Goal: Task Accomplishment & Management: Use online tool/utility

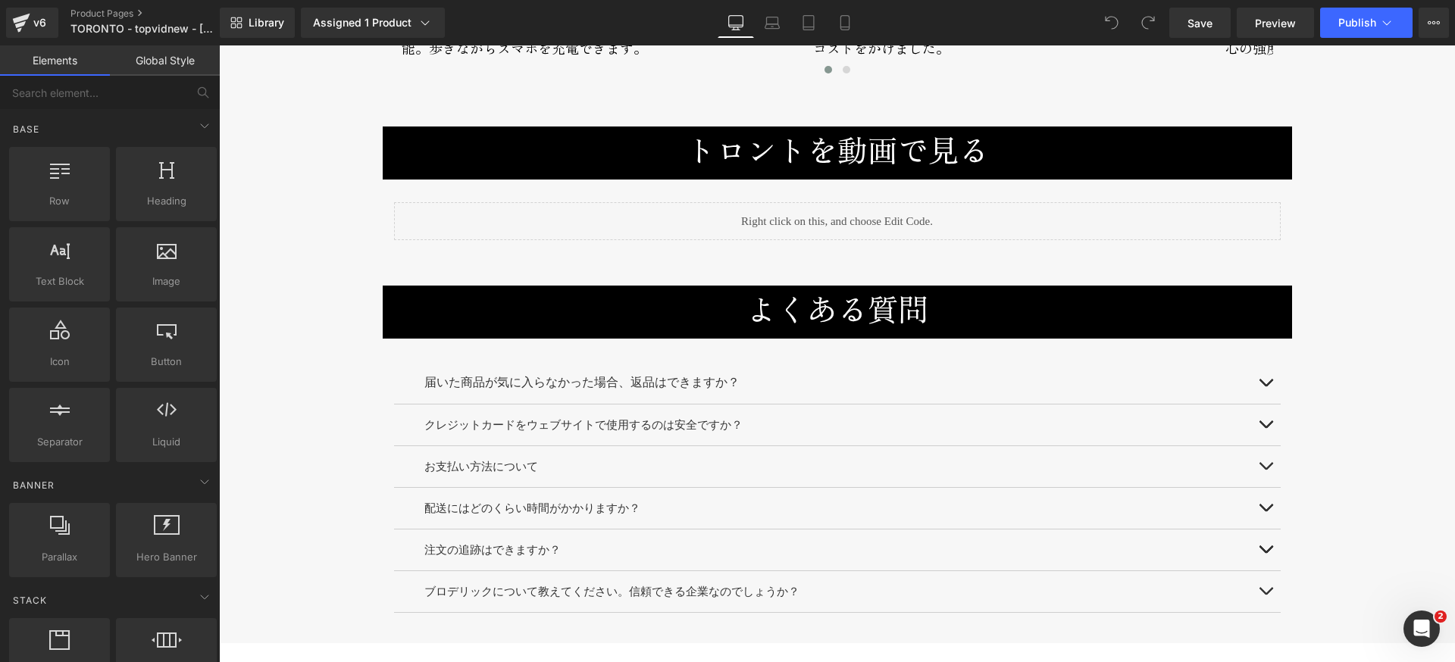
scroll to position [6900, 0]
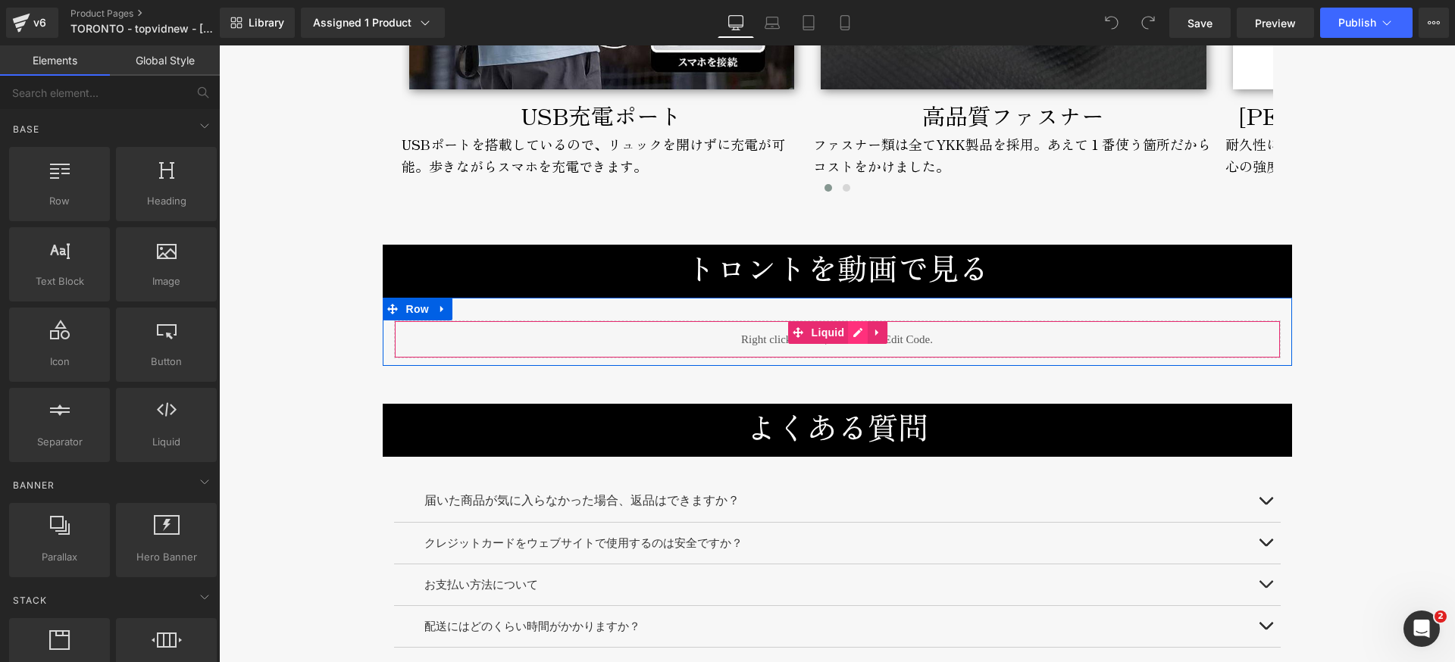
click at [853, 321] on div "Liquid" at bounding box center [837, 340] width 887 height 38
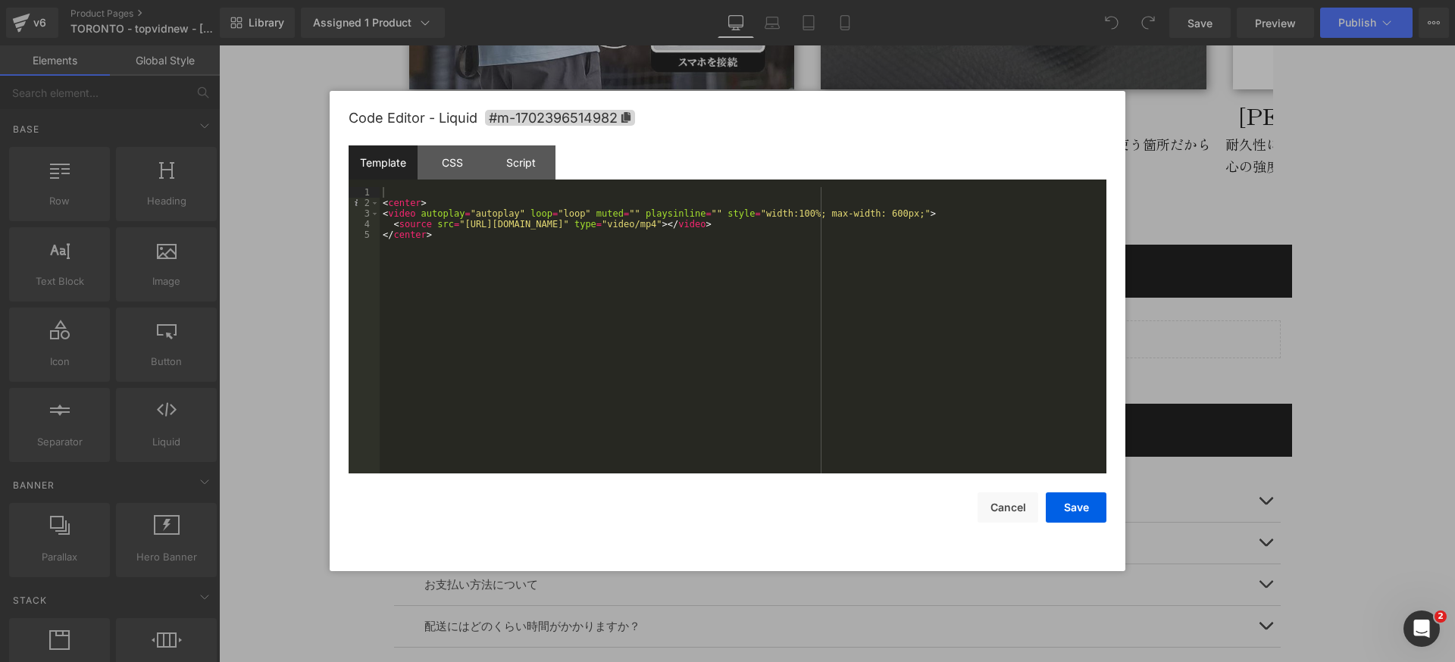
click at [466, 224] on div "< center > < video autoplay = "autoplay" loop = "loop" muted = "" playsinline =…" at bounding box center [743, 341] width 727 height 308
click at [863, 224] on div "< center > < video autoplay = "autoplay" loop = "loop" muted = "" playsinline =…" at bounding box center [743, 341] width 727 height 308
click at [1074, 510] on button "Save" at bounding box center [1076, 508] width 61 height 30
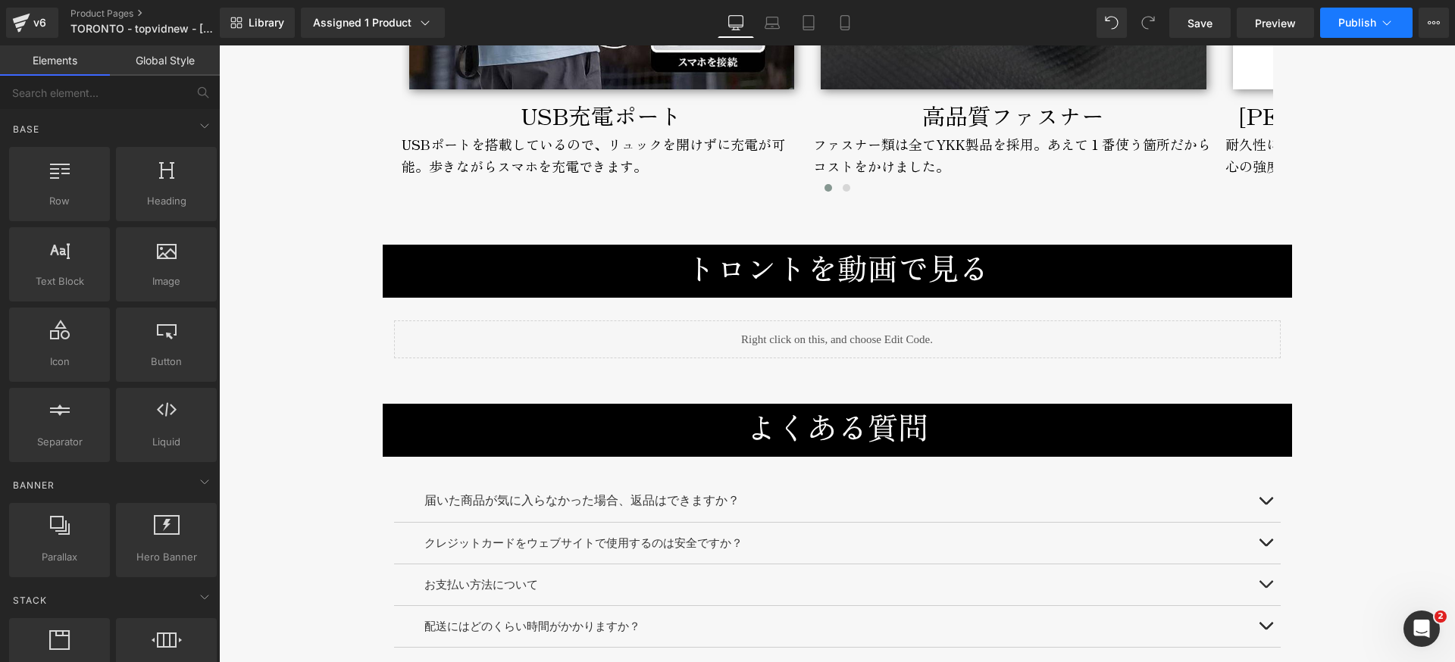
click at [1342, 25] on span "Publish" at bounding box center [1358, 23] width 38 height 12
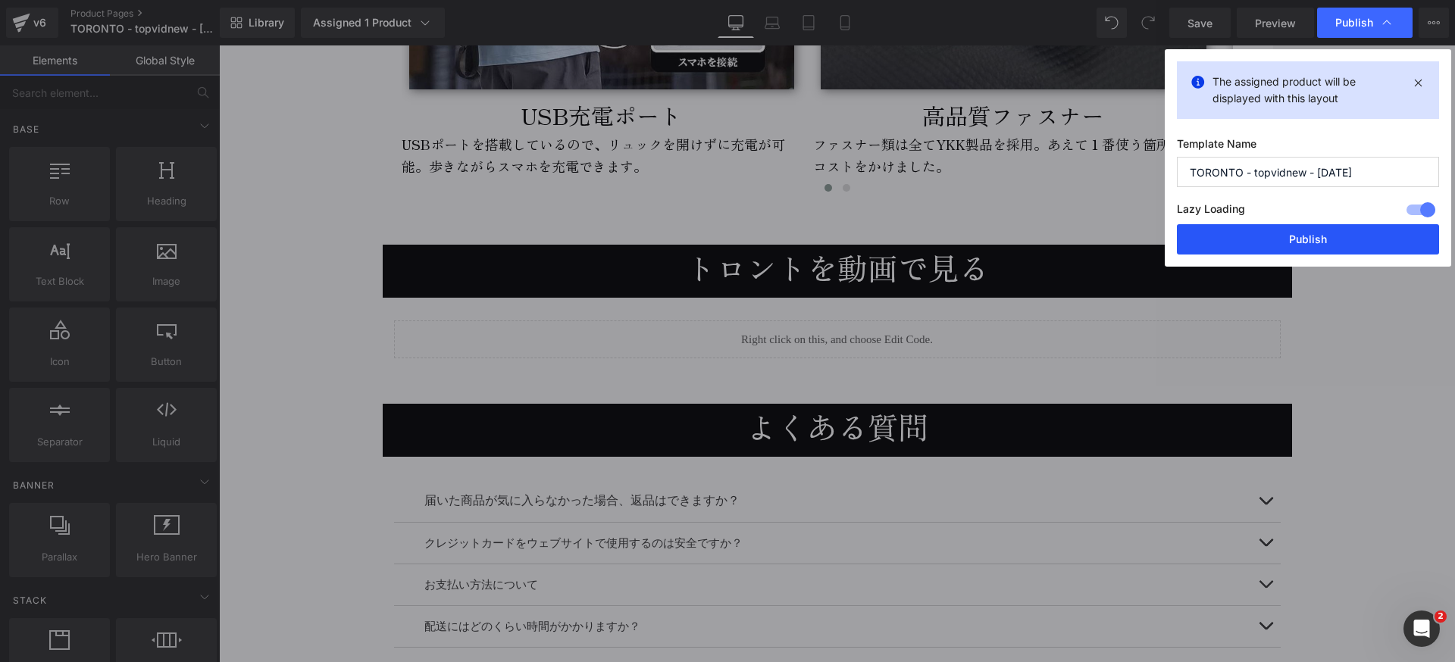
drag, startPoint x: 1293, startPoint y: 239, endPoint x: 484, endPoint y: 216, distance: 809.8
click at [1293, 239] on button "Publish" at bounding box center [1308, 239] width 262 height 30
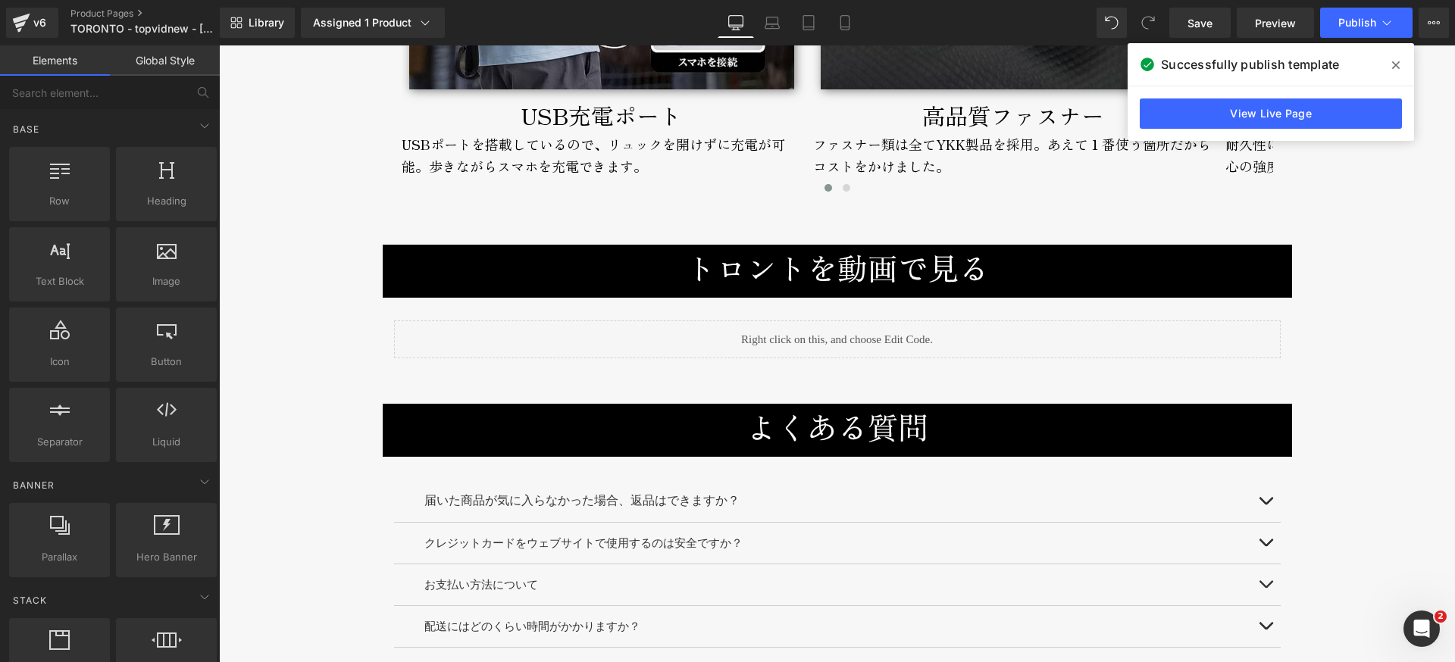
click at [1395, 65] on icon at bounding box center [1396, 65] width 8 height 8
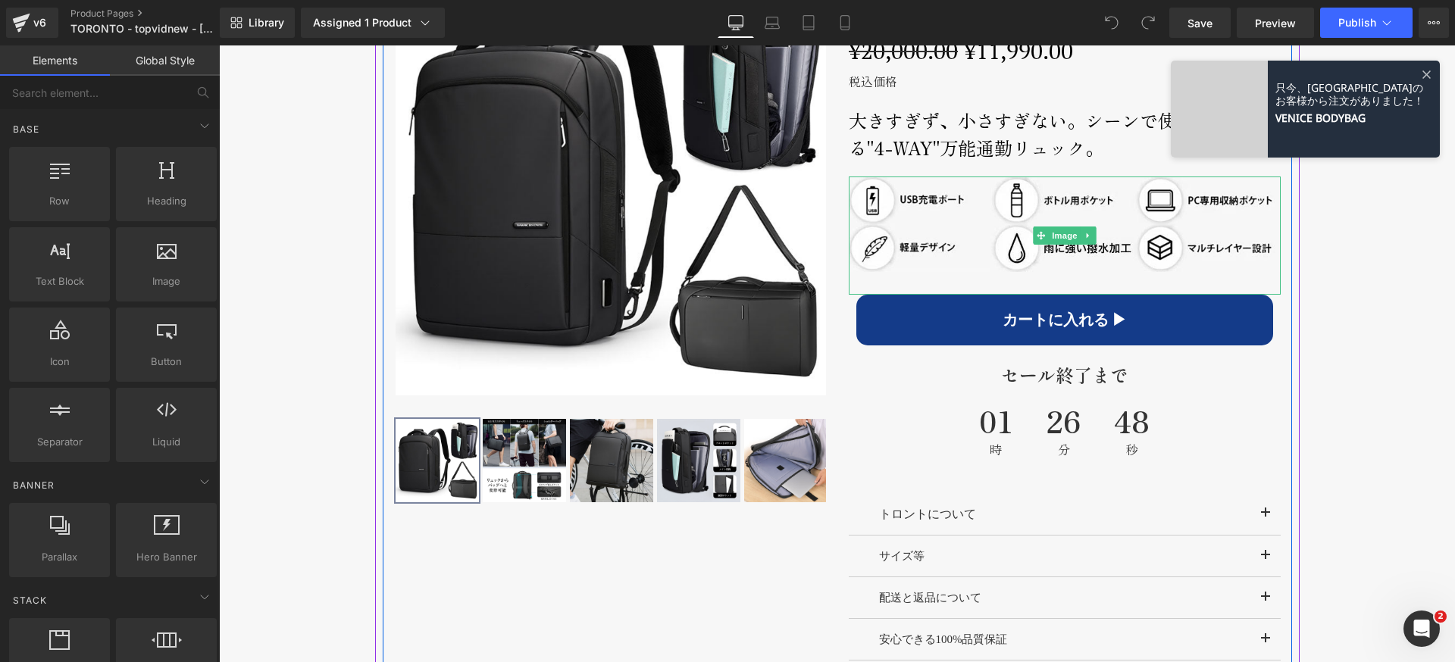
scroll to position [678, 0]
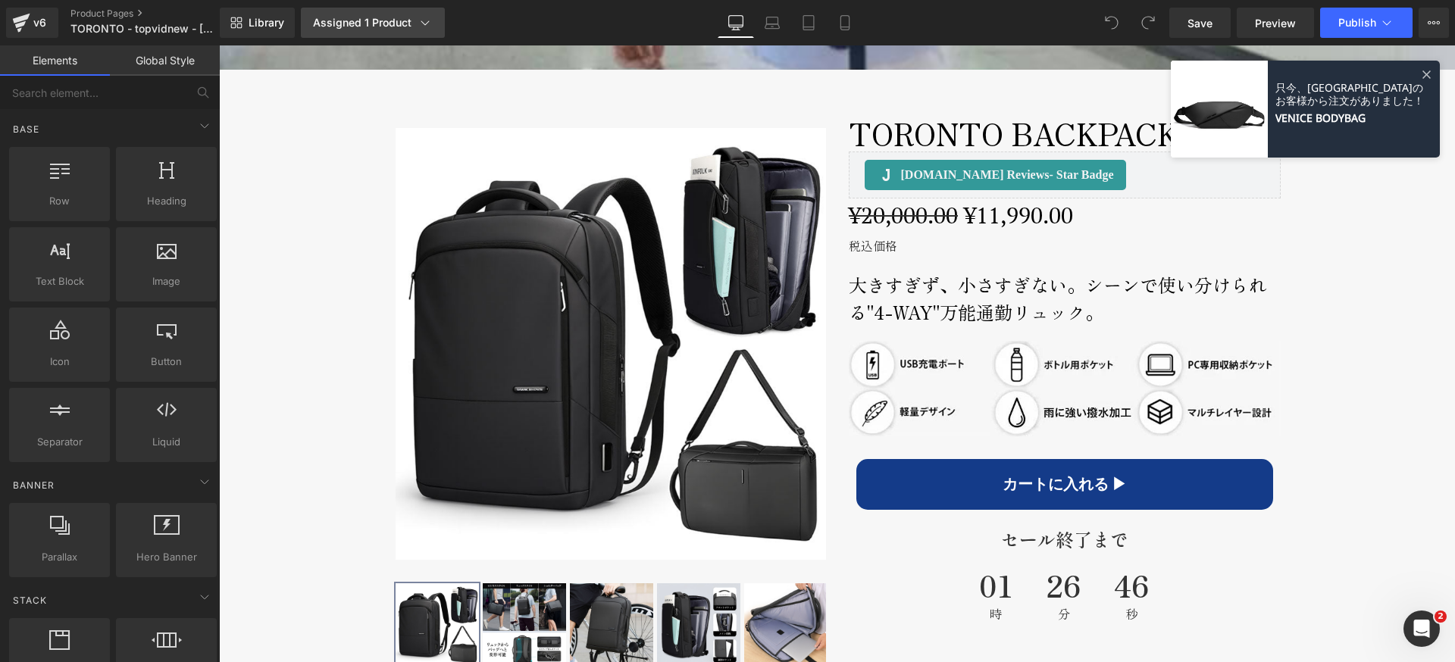
click at [352, 25] on div "Assigned 1 Product" at bounding box center [373, 22] width 120 height 15
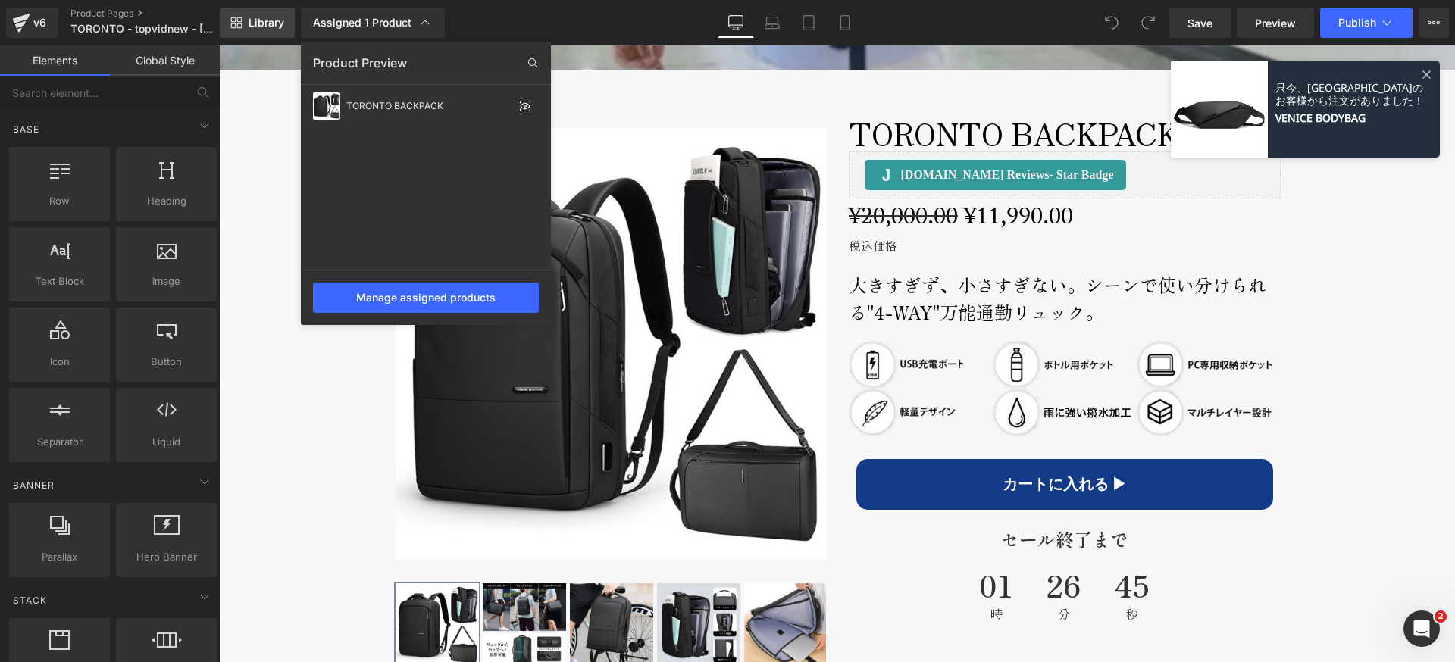
click at [253, 22] on span "Library" at bounding box center [267, 23] width 36 height 14
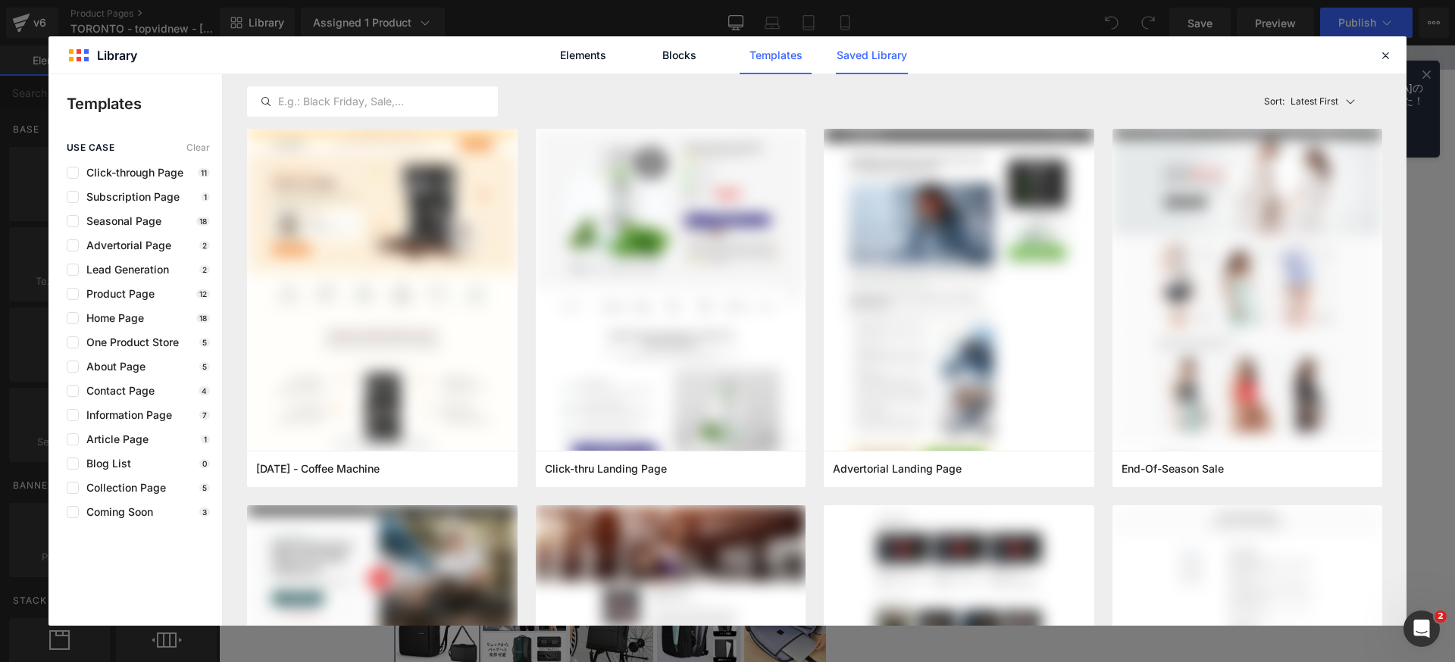
click at [837, 61] on link "Saved Library" at bounding box center [872, 55] width 72 height 38
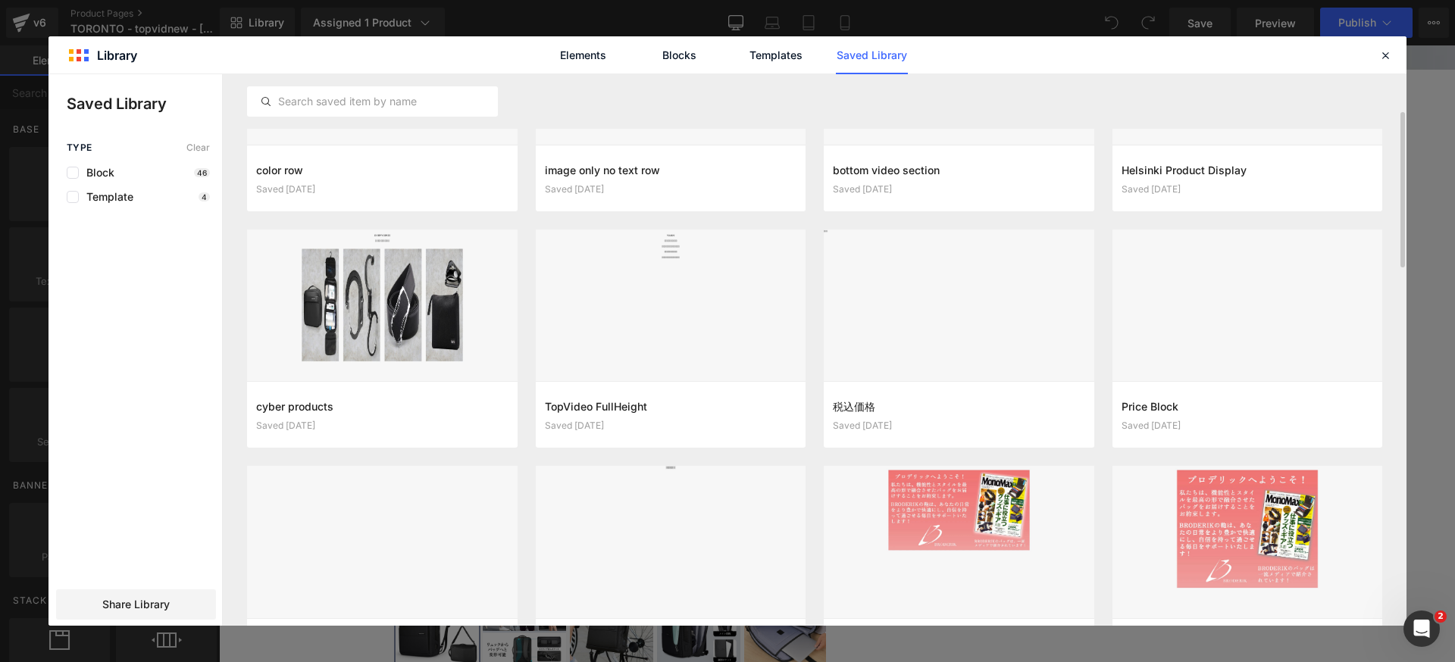
scroll to position [319, 0]
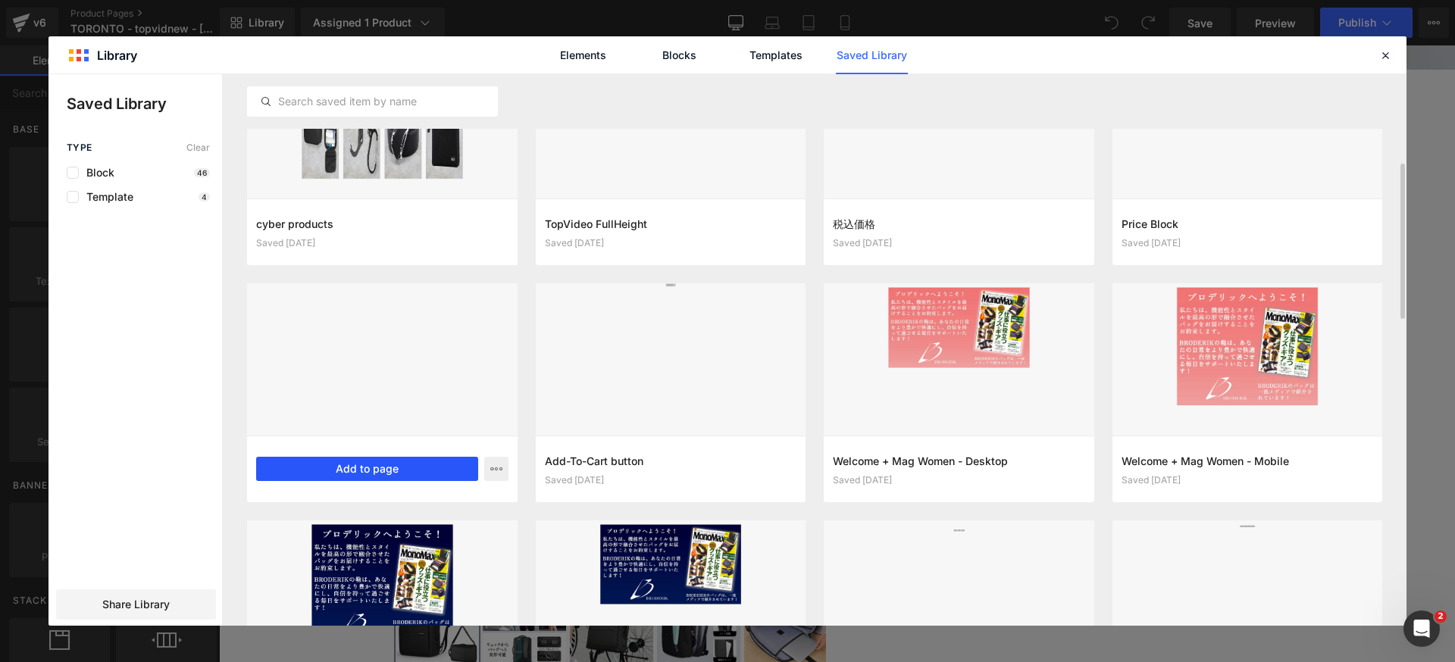
click at [353, 467] on button "Add to page" at bounding box center [367, 469] width 222 height 24
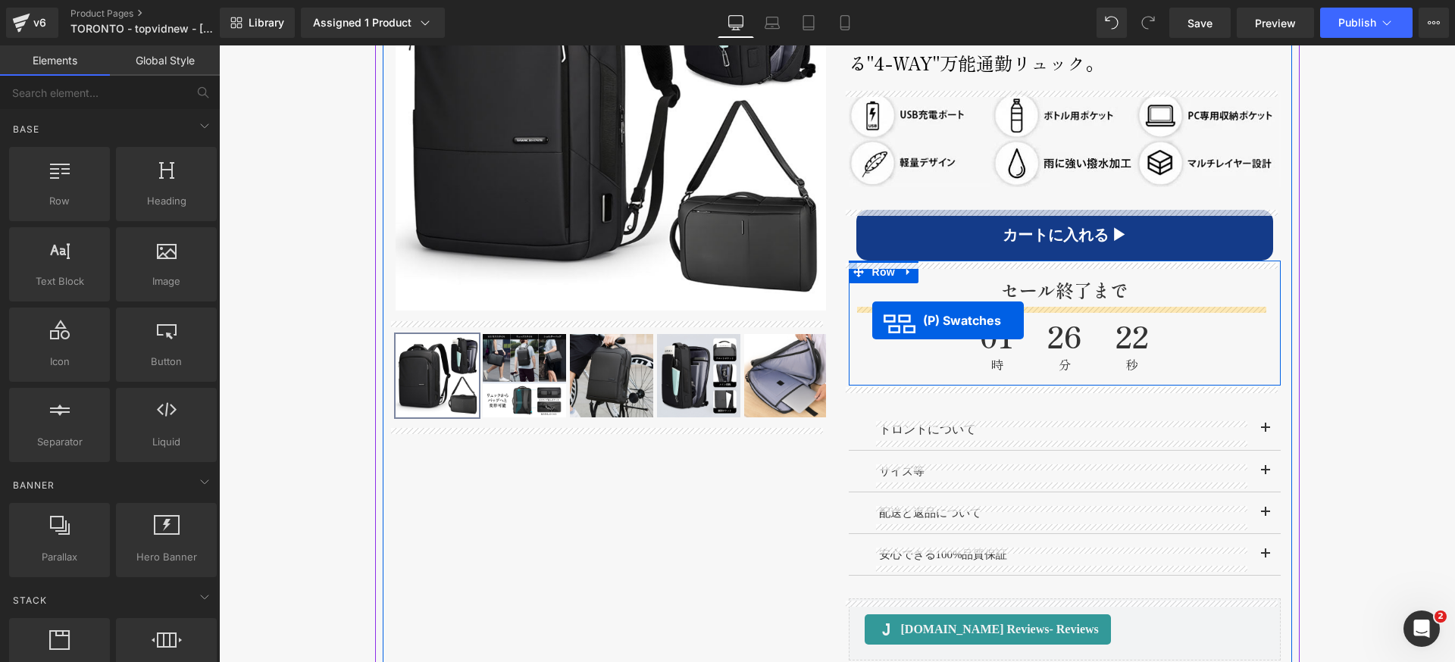
scroll to position [685, 0]
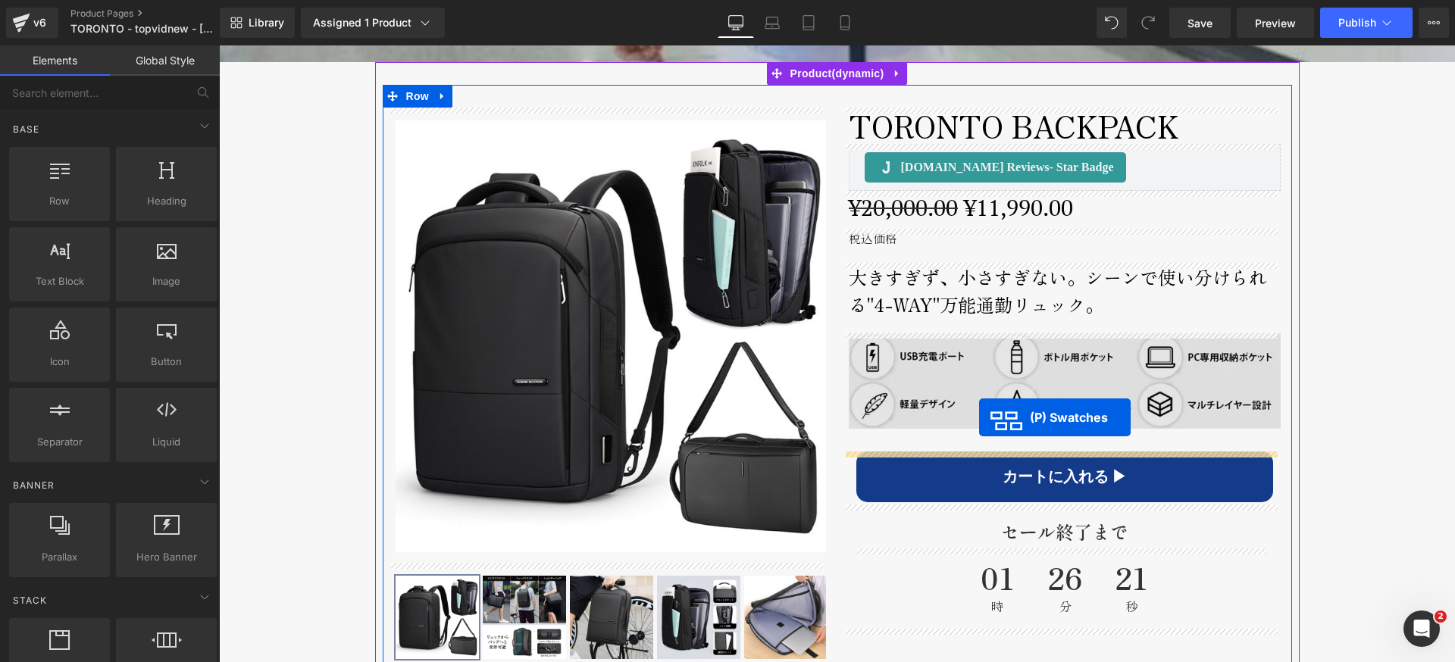
drag, startPoint x: 779, startPoint y: 317, endPoint x: 979, endPoint y: 418, distance: 224.1
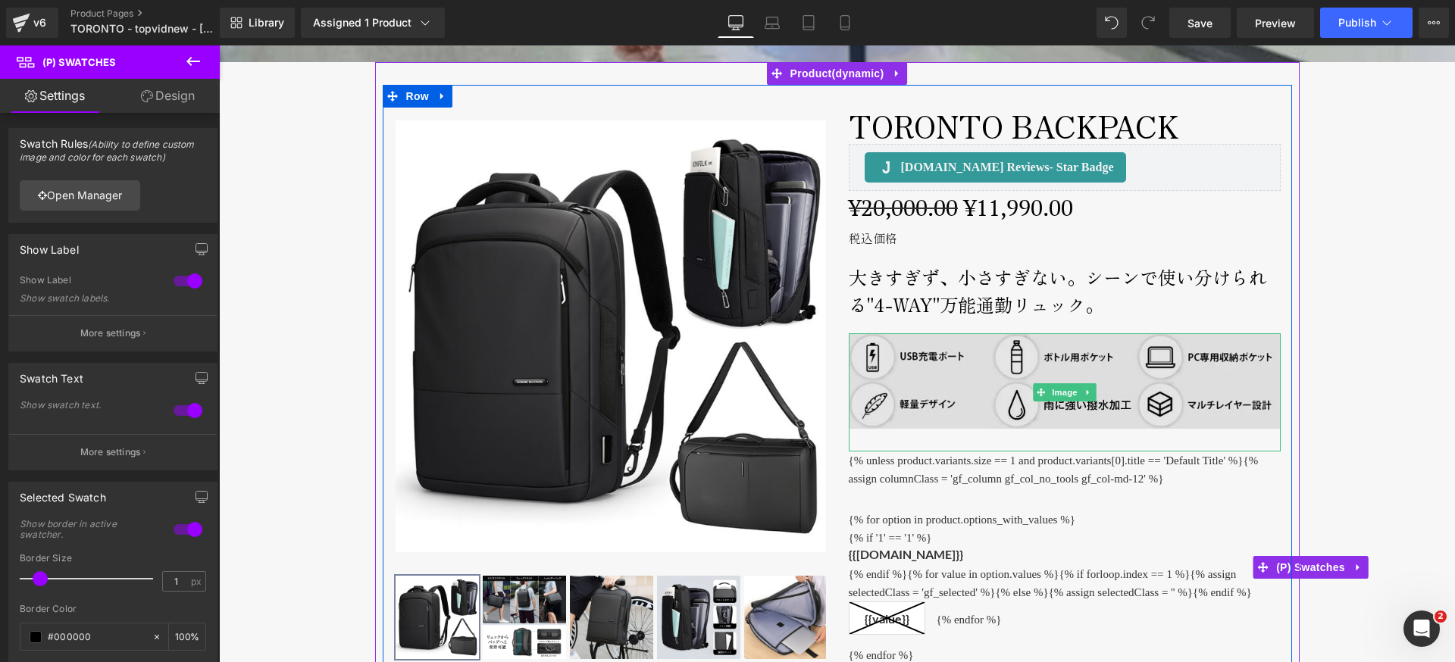
click at [1044, 371] on img at bounding box center [1065, 393] width 432 height 119
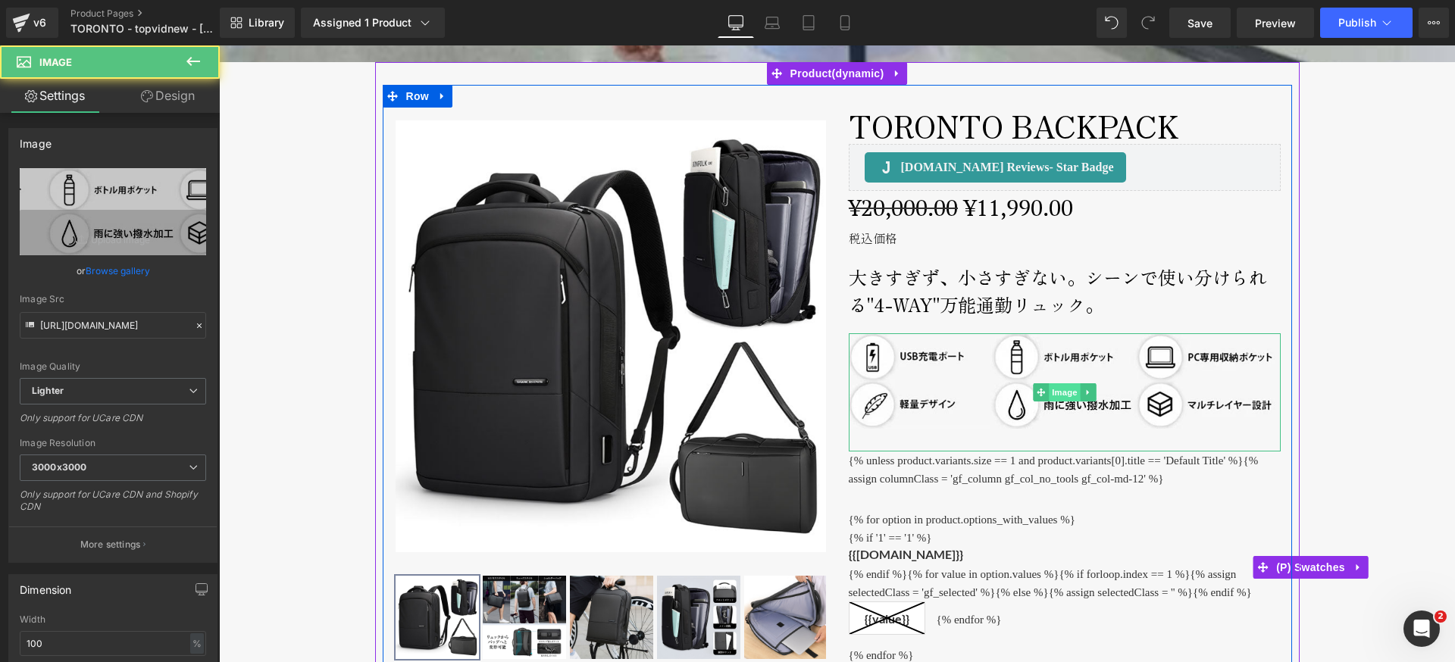
click at [1057, 393] on span "Image" at bounding box center [1065, 393] width 32 height 18
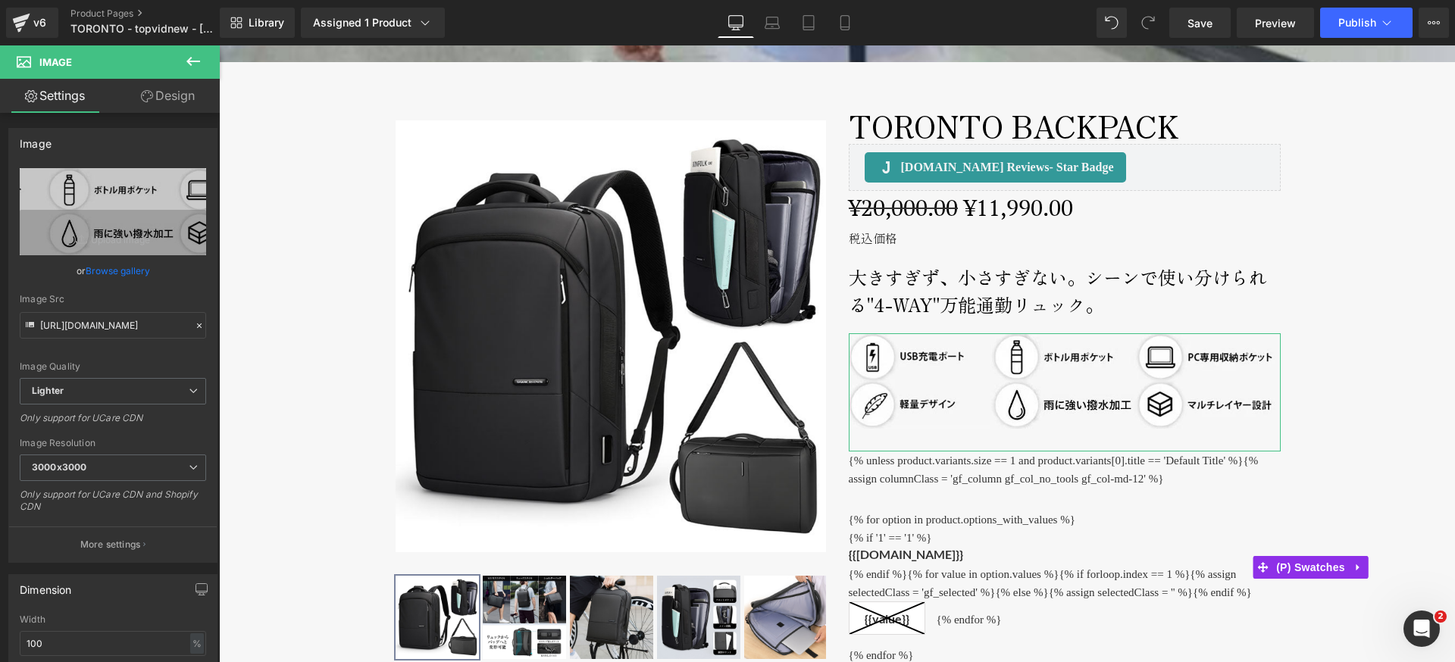
click at [165, 95] on link "Design" at bounding box center [168, 96] width 110 height 34
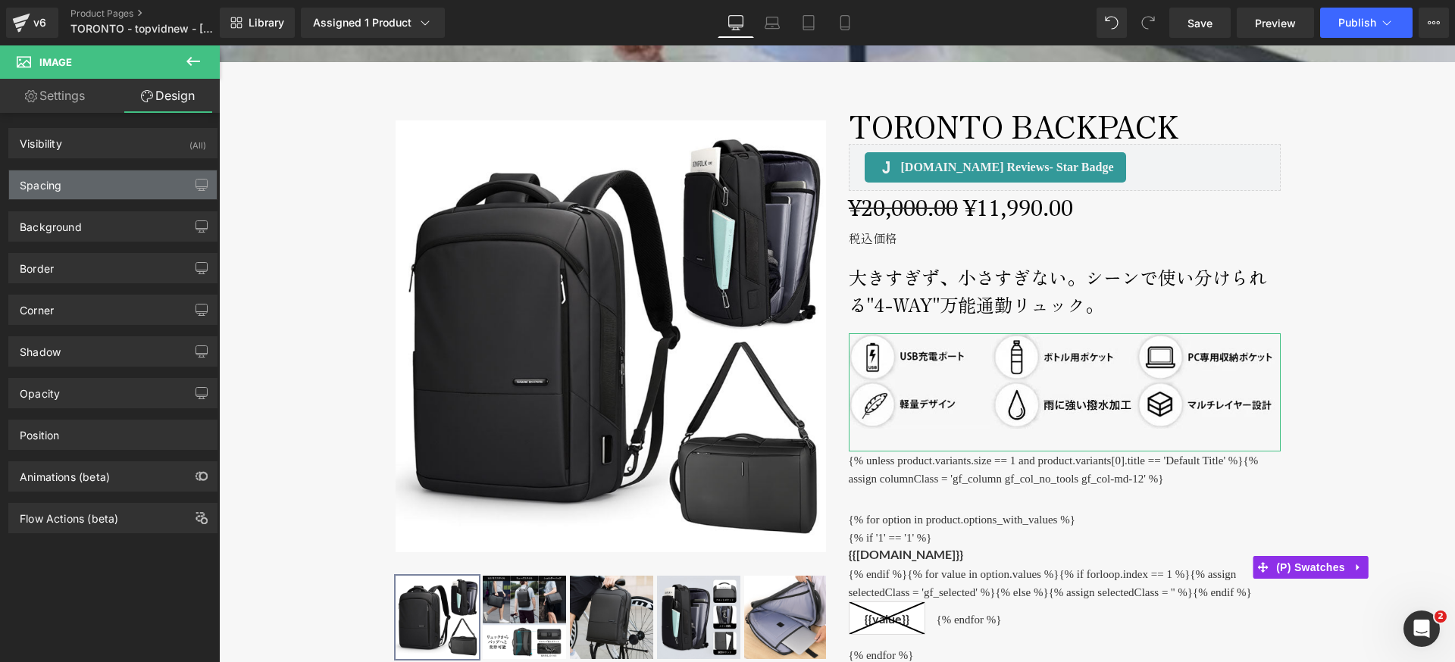
click at [61, 189] on div "Spacing" at bounding box center [41, 181] width 42 height 21
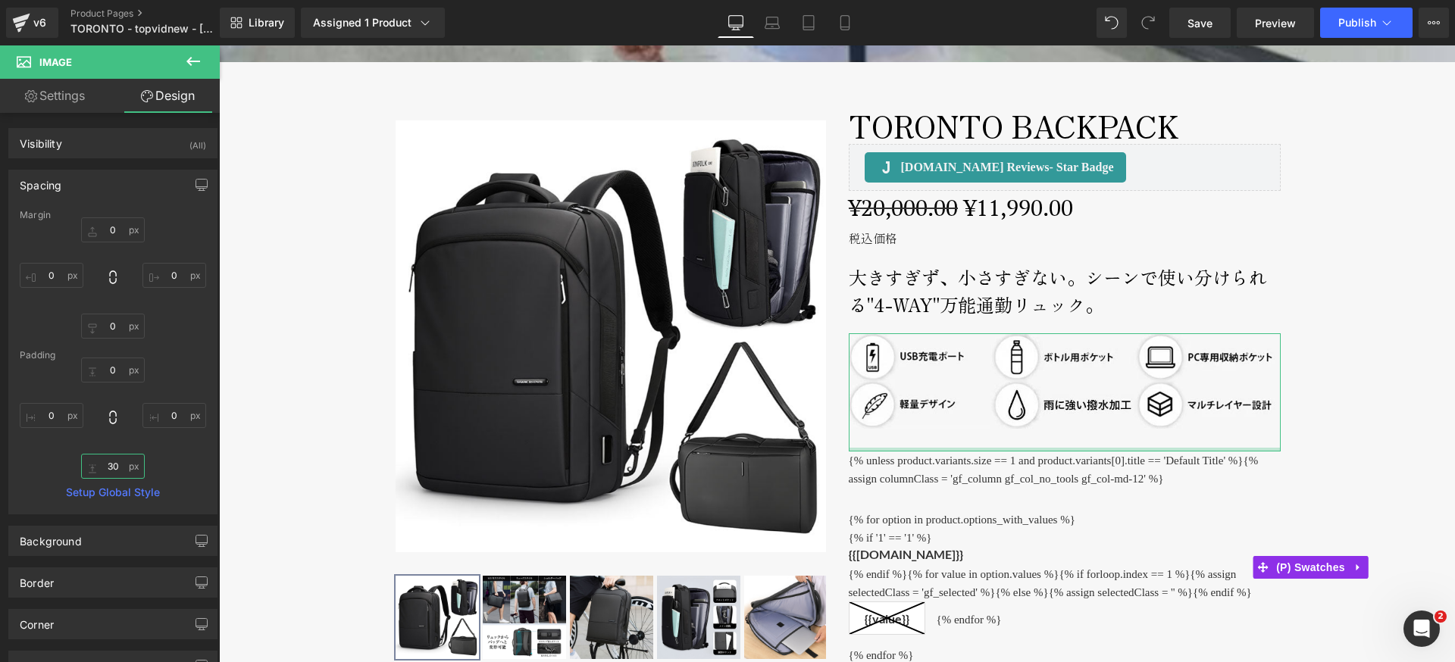
click at [111, 469] on input "30" at bounding box center [113, 466] width 64 height 25
type input "0"
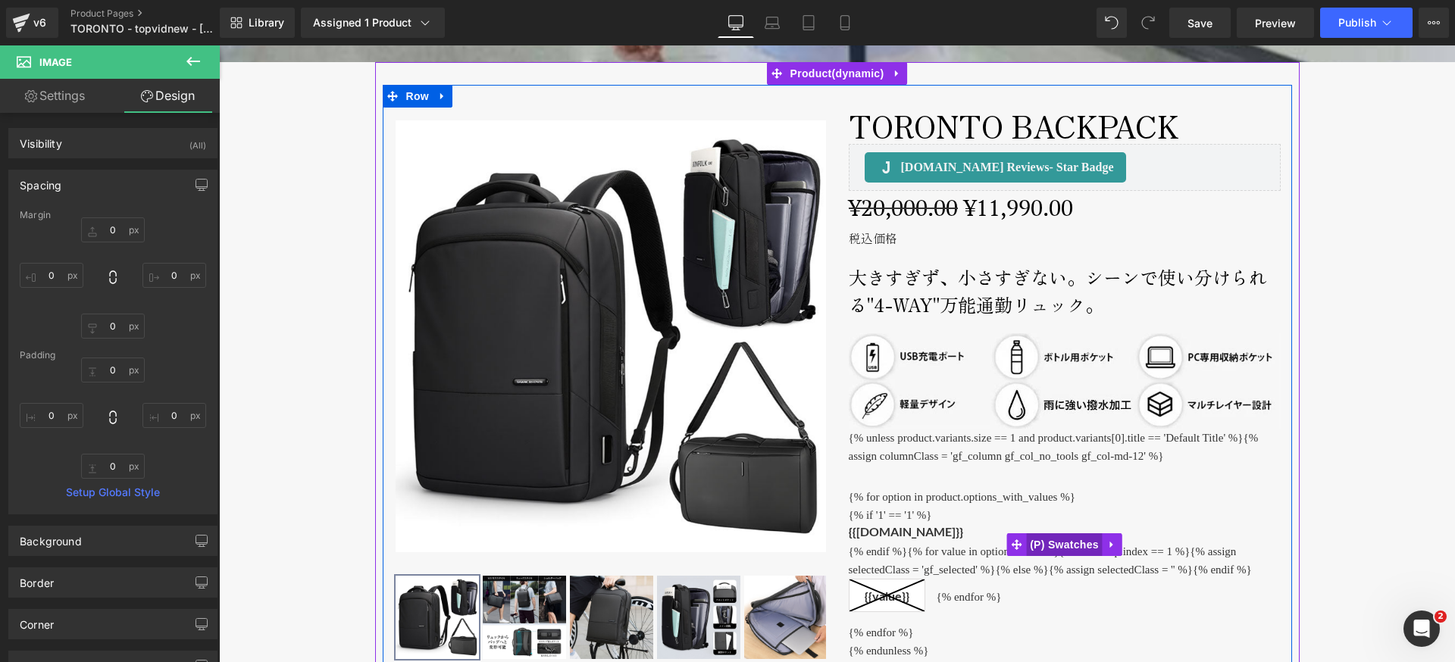
click at [1066, 546] on span "(P) Swatches" at bounding box center [1064, 545] width 77 height 23
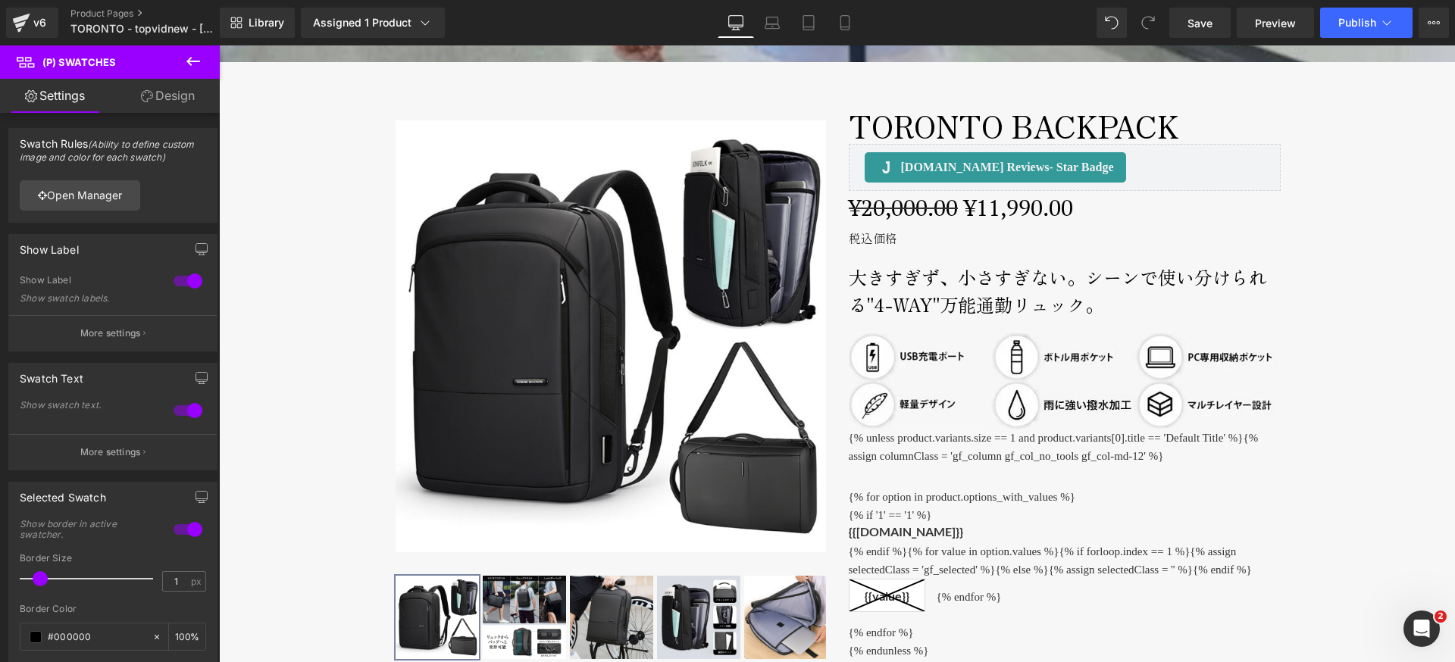
click at [169, 86] on link "Design" at bounding box center [168, 96] width 110 height 34
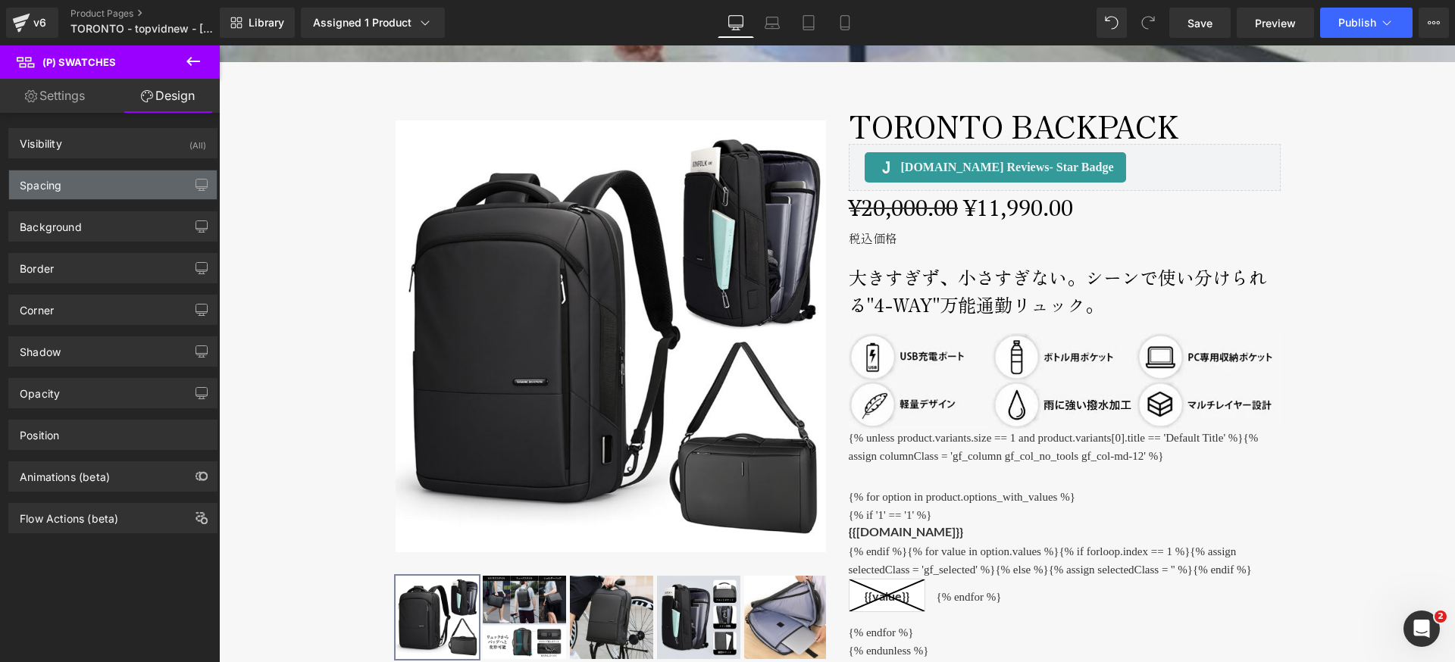
click at [62, 187] on div "Spacing" at bounding box center [113, 185] width 208 height 29
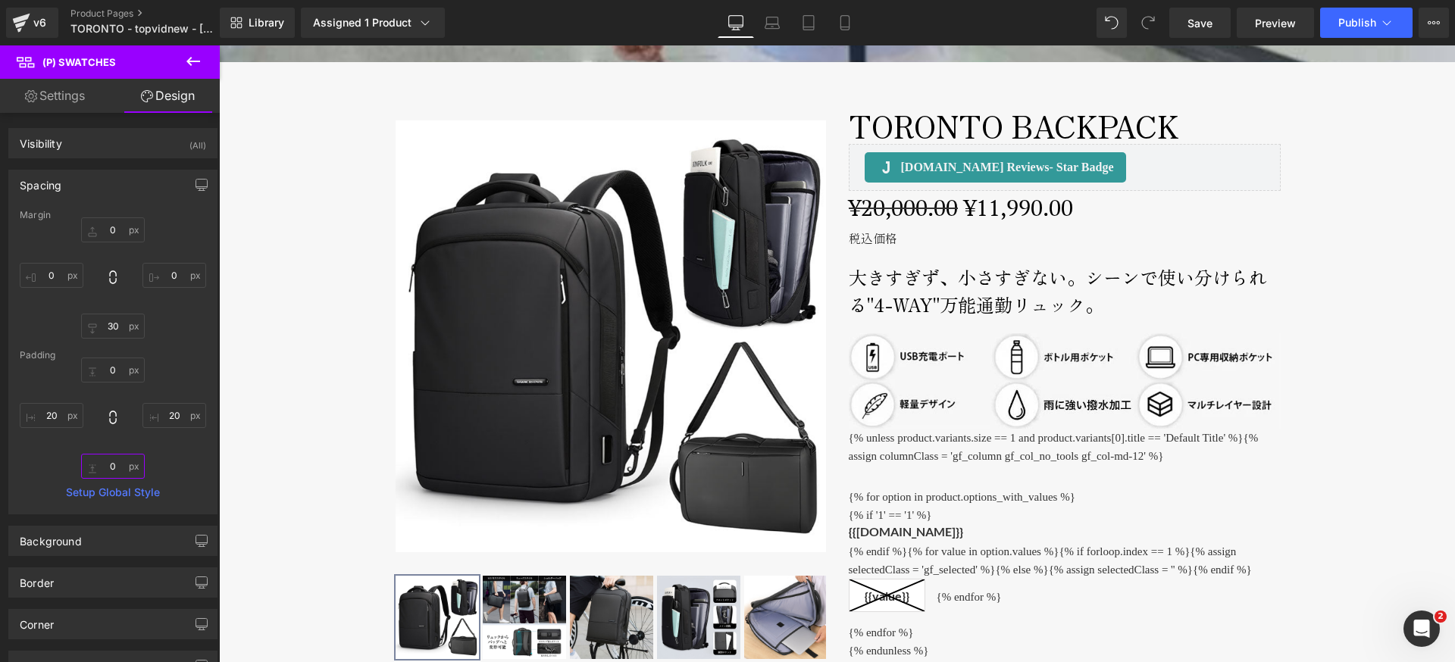
click at [108, 467] on input "0" at bounding box center [113, 466] width 64 height 25
type input "30"
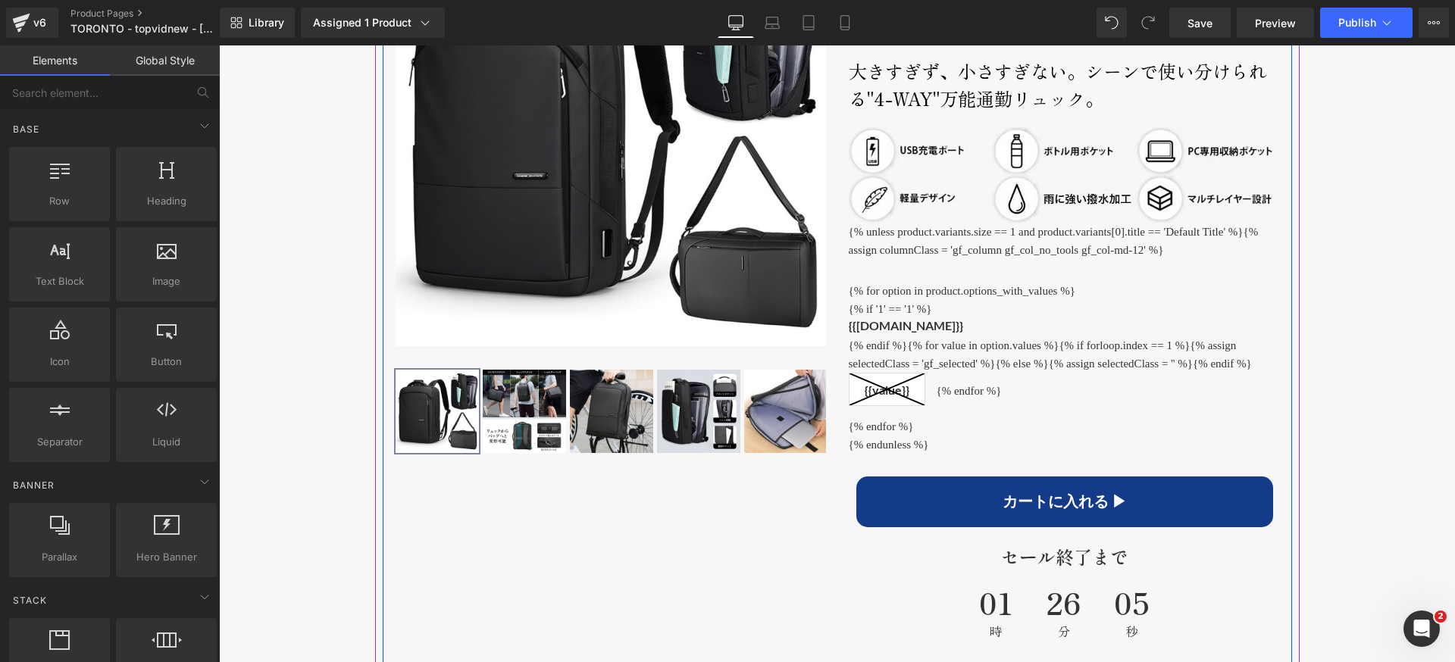
scroll to position [900, 0]
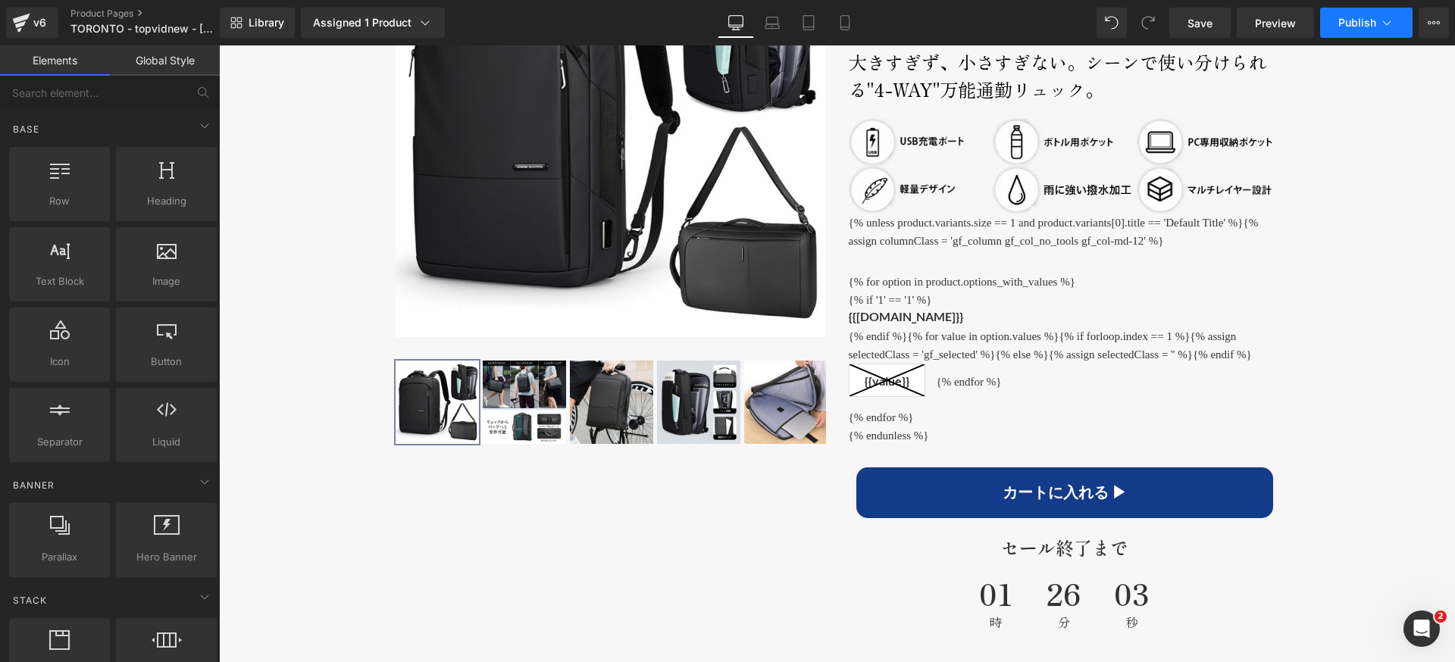
click at [1377, 26] on button "Publish" at bounding box center [1366, 23] width 92 height 30
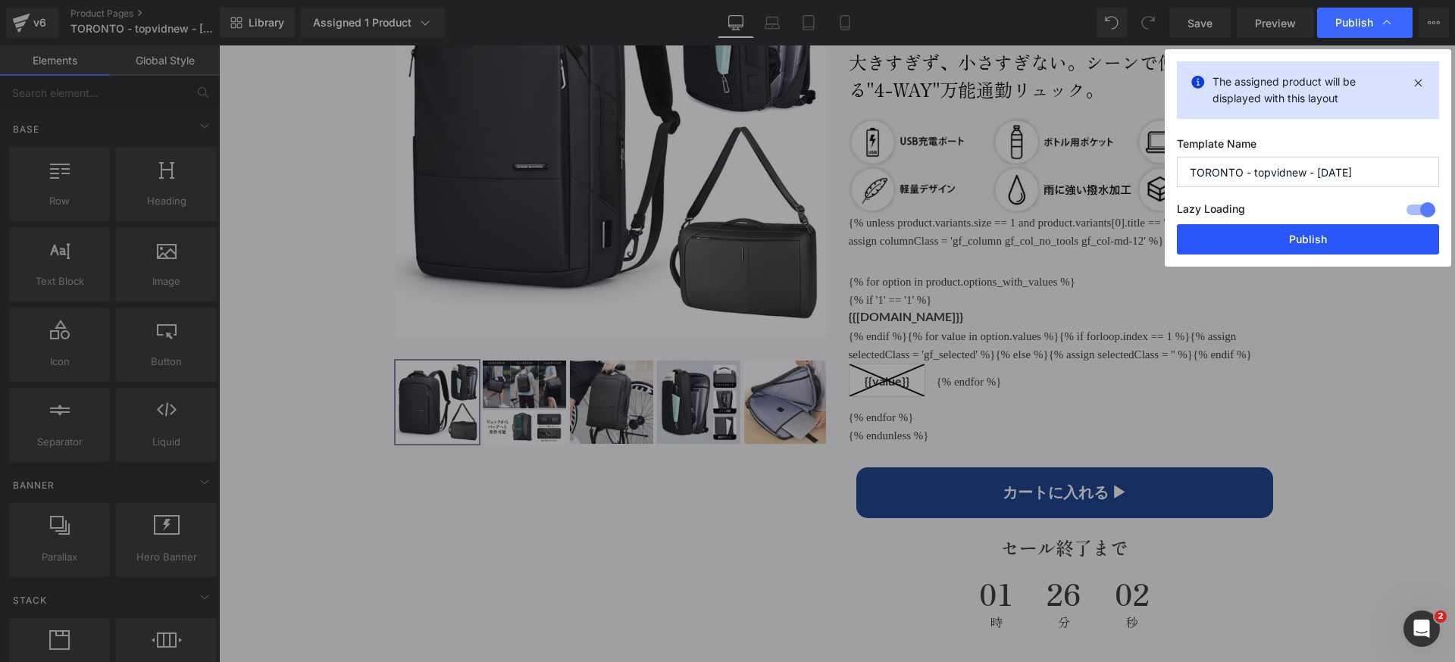
drag, startPoint x: 1314, startPoint y: 236, endPoint x: 452, endPoint y: 268, distance: 862.4
click at [1314, 236] on button "Publish" at bounding box center [1308, 239] width 262 height 30
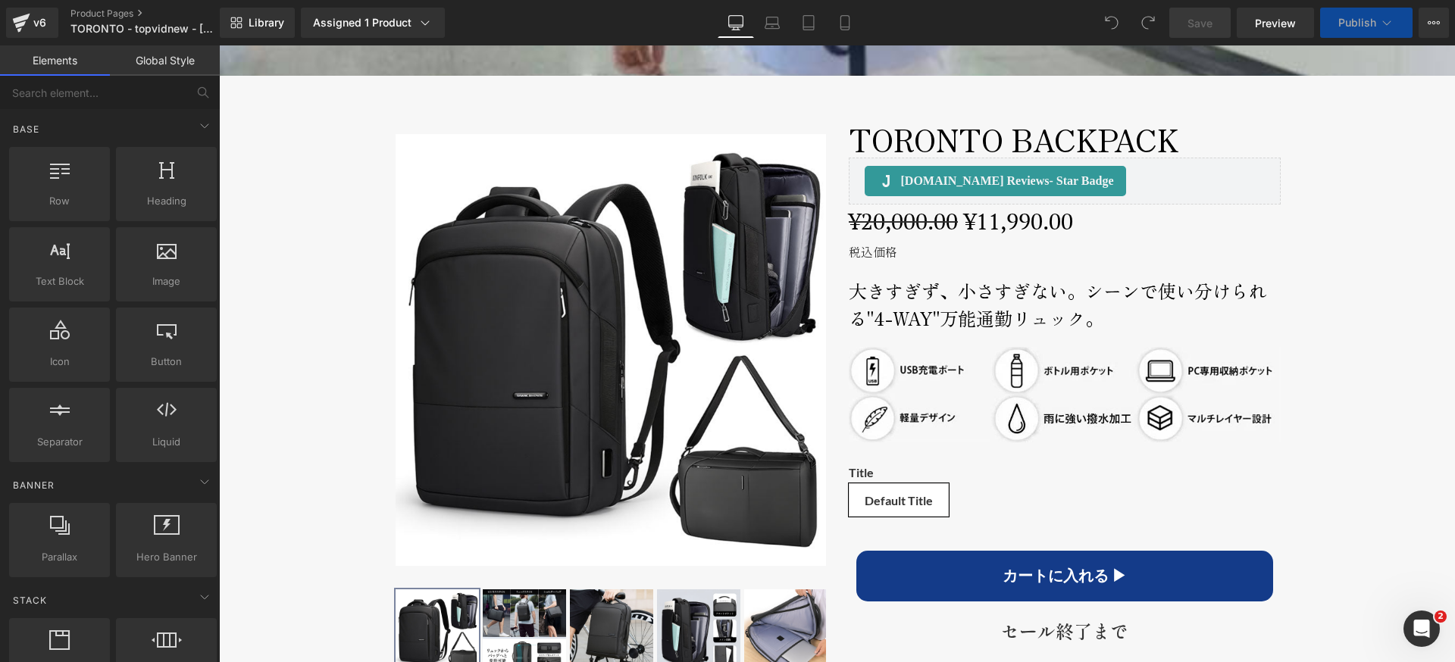
scroll to position [730, 0]
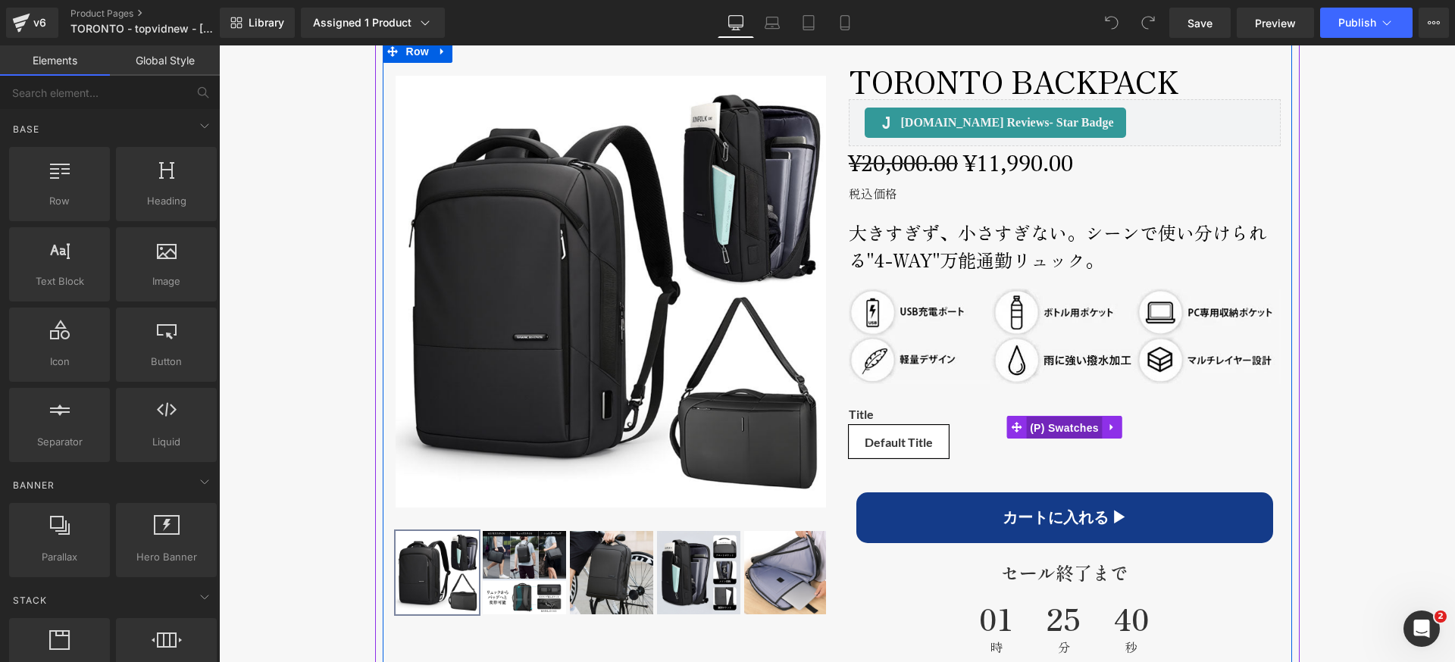
click at [1086, 424] on span "(P) Swatches" at bounding box center [1064, 428] width 77 height 23
